Goal: Information Seeking & Learning: Learn about a topic

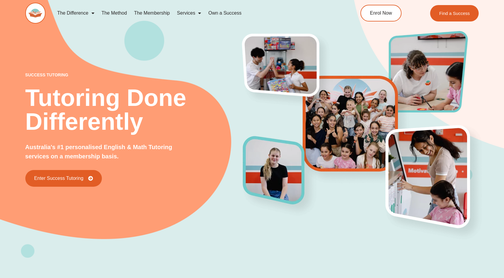
click at [40, 15] on img at bounding box center [35, 13] width 20 height 21
click at [219, 12] on link "Own a Success" at bounding box center [225, 13] width 40 height 14
click at [183, 15] on link "Services" at bounding box center [189, 13] width 31 height 14
click at [186, 14] on link "Services" at bounding box center [189, 13] width 31 height 14
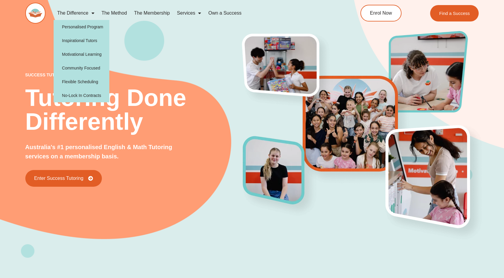
click at [41, 13] on img at bounding box center [35, 13] width 20 height 21
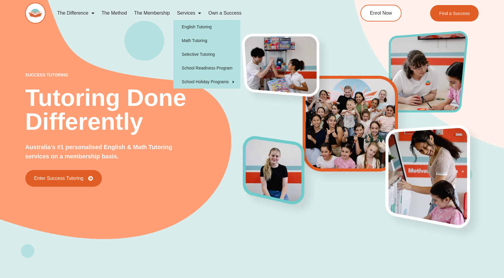
click at [185, 13] on link "Services" at bounding box center [189, 13] width 31 height 14
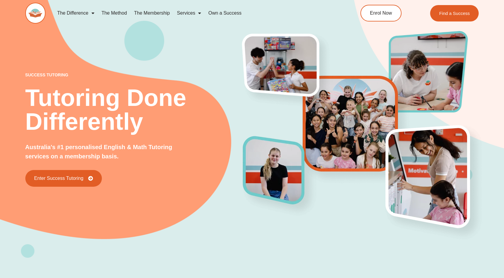
click at [185, 13] on link "Services" at bounding box center [189, 13] width 31 height 14
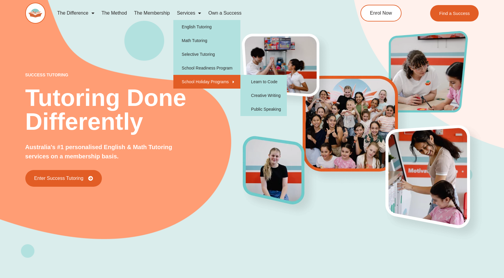
click at [226, 85] on link "School Holiday Programs" at bounding box center [207, 82] width 67 height 14
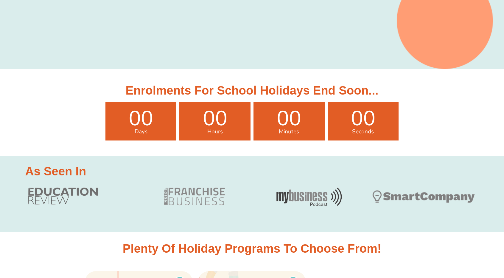
scroll to position [178, 0]
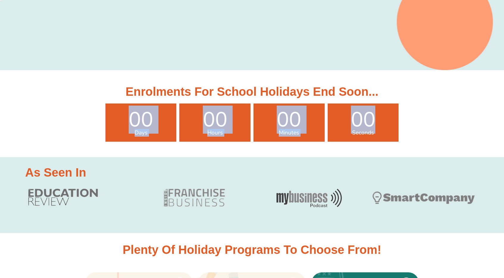
drag, startPoint x: 134, startPoint y: 126, endPoint x: 435, endPoint y: 127, distance: 301.4
click at [435, 127] on div "00 Days 00 Hours 00 Minutes 00 Seconds" at bounding box center [252, 122] width 473 height 38
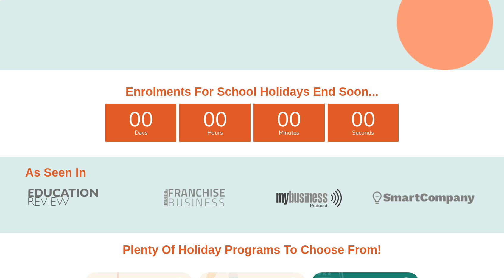
click at [346, 137] on div "00 Seconds" at bounding box center [363, 122] width 71 height 38
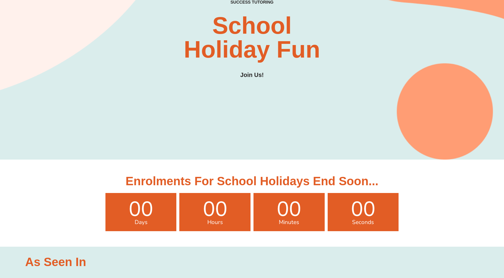
scroll to position [0, 0]
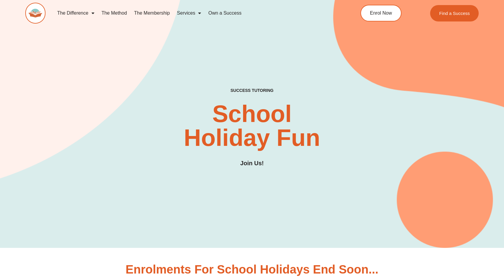
click at [31, 10] on img at bounding box center [35, 13] width 20 height 21
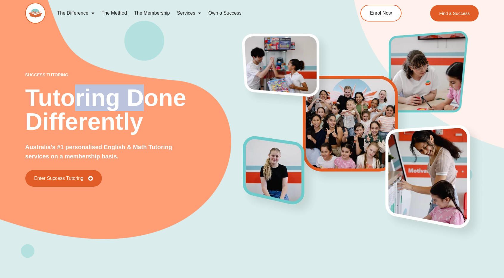
drag, startPoint x: 70, startPoint y: 106, endPoint x: 69, endPoint y: 92, distance: 13.5
click at [148, 104] on h2 "Tutoring Done Differently" at bounding box center [134, 110] width 218 height 48
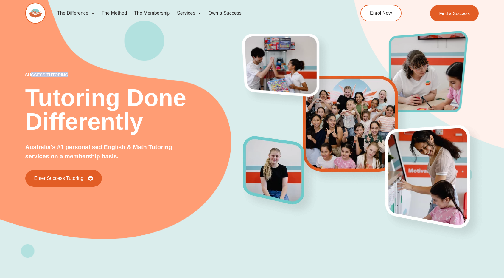
drag, startPoint x: 31, startPoint y: 75, endPoint x: 78, endPoint y: 76, distance: 46.8
click at [78, 76] on p "success tutoring" at bounding box center [134, 75] width 218 height 4
drag, startPoint x: 29, startPoint y: 154, endPoint x: 21, endPoint y: 90, distance: 64.3
click at [80, 143] on p "Australia's #1 personalised English & Math Tutoring services on a membership ba…" at bounding box center [104, 152] width 159 height 18
click at [26, 73] on p "success tutoring" at bounding box center [134, 75] width 218 height 4
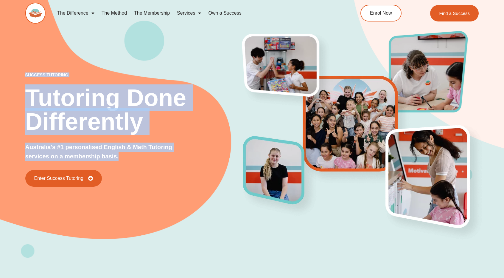
drag, startPoint x: 26, startPoint y: 73, endPoint x: 131, endPoint y: 156, distance: 134.4
click at [131, 156] on div "success tutoring Tutoring Done Differently Australia's #1 personalised English …" at bounding box center [134, 130] width 218 height 114
copy div "success tutoring Tutoring Done Differently Australia's #1 personalised English …"
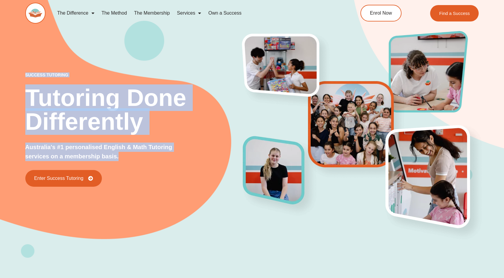
click at [337, 123] on img at bounding box center [357, 129] width 102 height 102
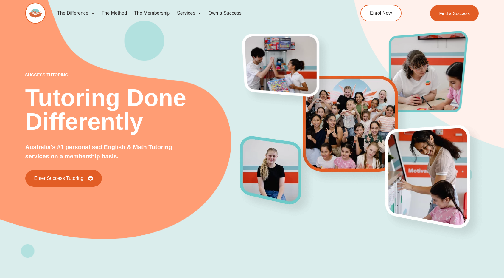
drag, startPoint x: 232, startPoint y: 167, endPoint x: 255, endPoint y: 153, distance: 26.8
click at [233, 167] on div "success tutoring Tutoring Done Differently Australia's #1 personalised English …" at bounding box center [134, 130] width 218 height 114
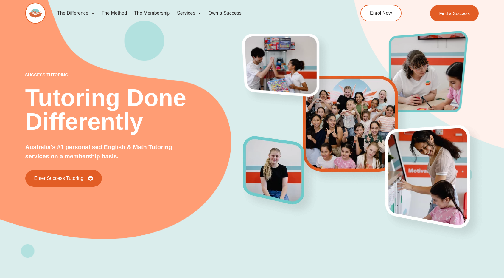
click at [278, 120] on div at bounding box center [356, 130] width 227 height 120
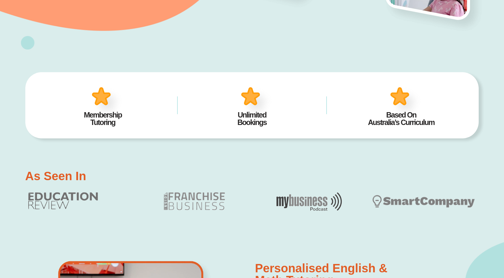
scroll to position [209, 0]
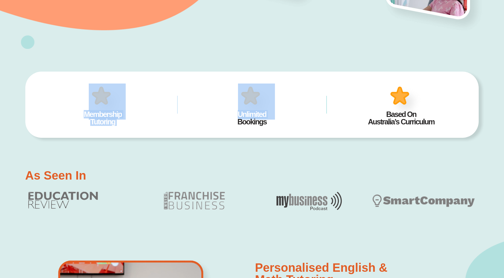
drag, startPoint x: 103, startPoint y: 49, endPoint x: 175, endPoint y: 116, distance: 98.5
click at [200, 135] on div "Membership Tutoring Unlimited Bookings Based On Australia’s Curriculum 24/7 Acc…" at bounding box center [252, 104] width 454 height 111
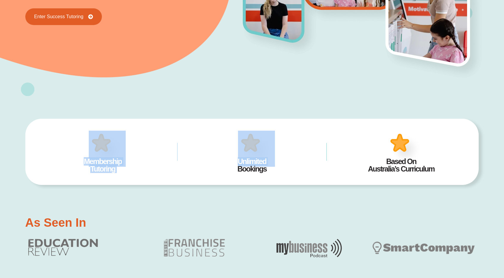
click at [292, 139] on div "Unlimited Bookings" at bounding box center [252, 152] width 131 height 48
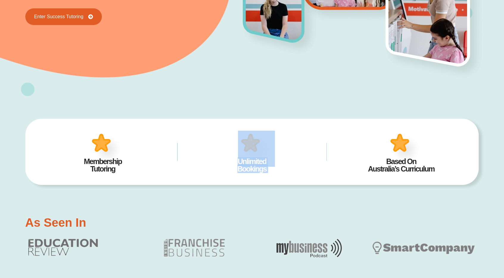
drag, startPoint x: 241, startPoint y: 142, endPoint x: 375, endPoint y: 139, distance: 134.2
click at [375, 139] on div "Membership Tutoring Unlimited Bookings Based On Australia’s Curriculum 24/7 Acc…" at bounding box center [252, 152] width 454 height 66
click at [438, 134] on div "Based On Australia’s Curriculum" at bounding box center [401, 152] width 131 height 48
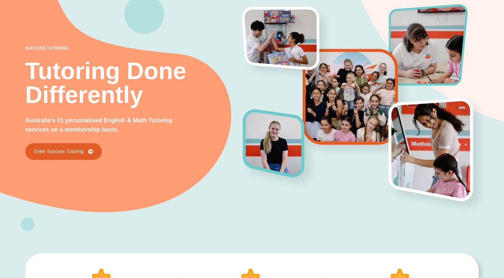
scroll to position [0, 0]
